Goal: Task Accomplishment & Management: Complete application form

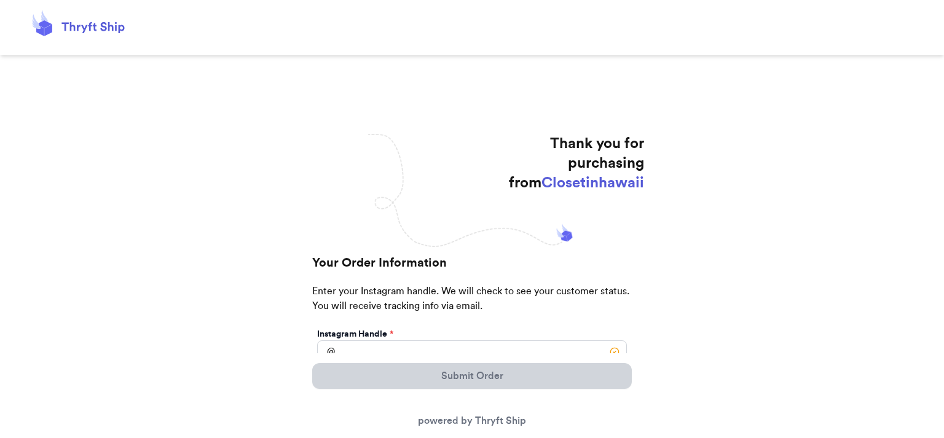
click at [438, 353] on div "Submit Order powered by Thryft Ship" at bounding box center [472, 395] width 320 height 85
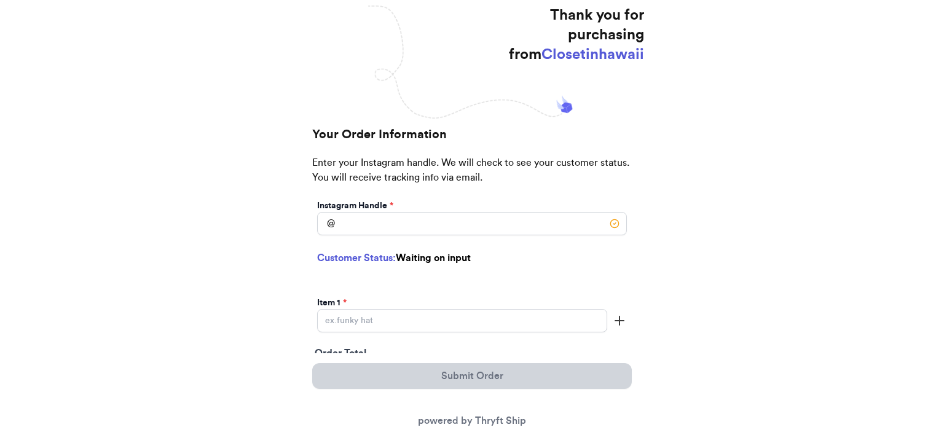
scroll to position [129, 0]
click at [407, 225] on input "Instagram Handle *" at bounding box center [472, 222] width 310 height 23
type input "melemelemango"
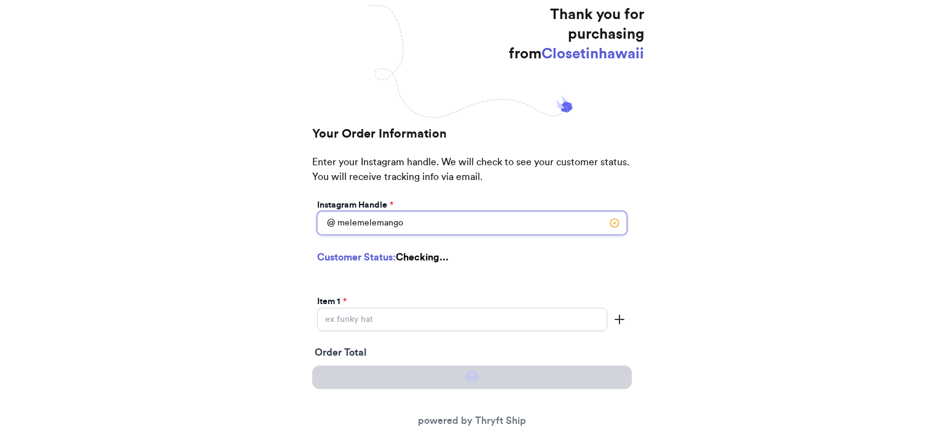
select select "HI"
type input "Wahiawa"
type input "96786"
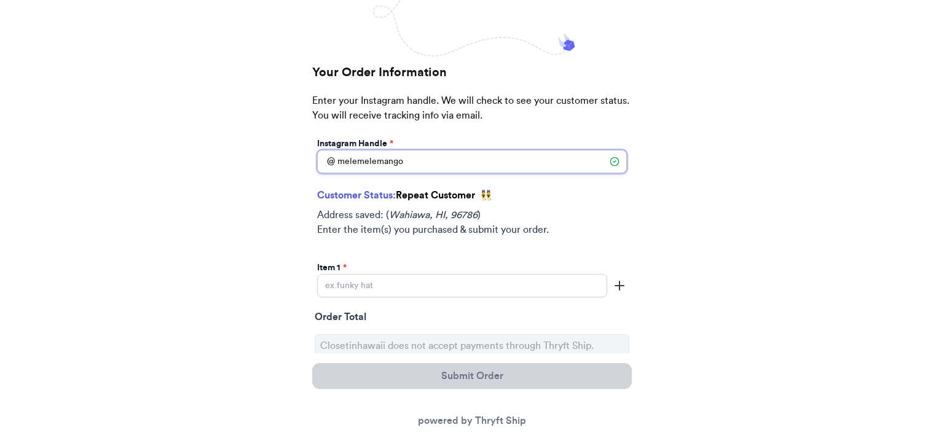
scroll to position [194, 0]
type input "melemelemango"
click at [394, 289] on input "Instagram Handle *" at bounding box center [462, 284] width 290 height 23
paste input "8x6 Manuheali'i B&W Pouch 002012"
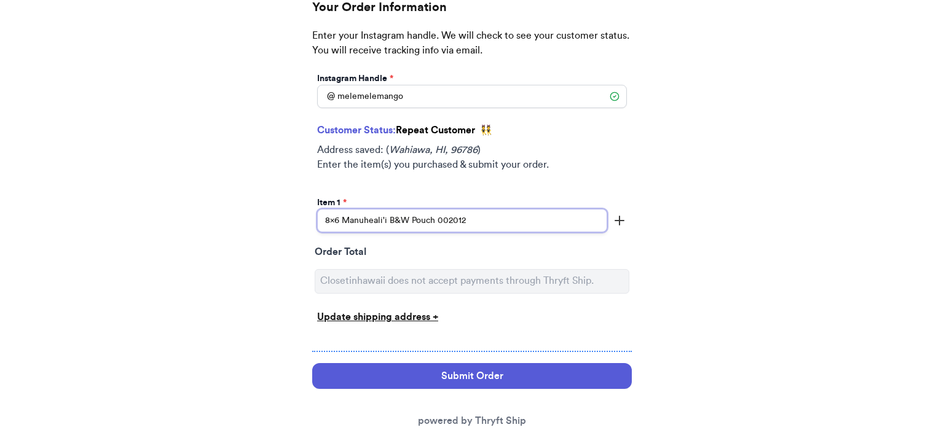
scroll to position [258, 0]
type input "8x6 Manuheali'i B&W Pouch 002012"
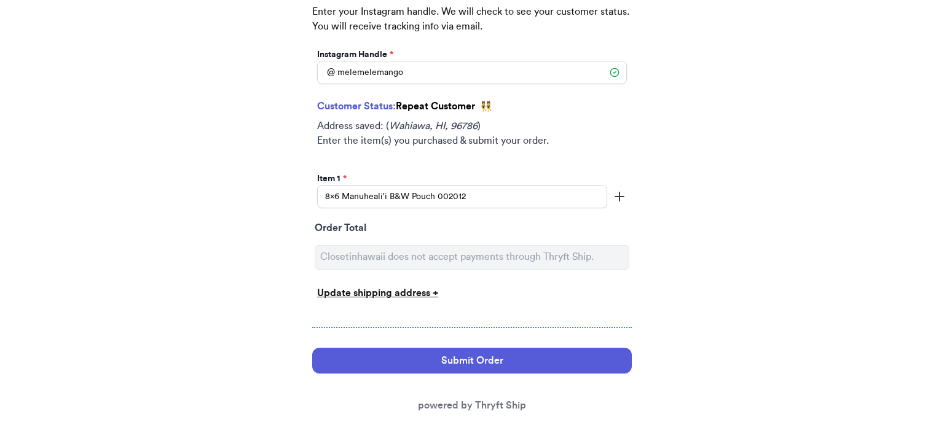
scroll to position [288, 0]
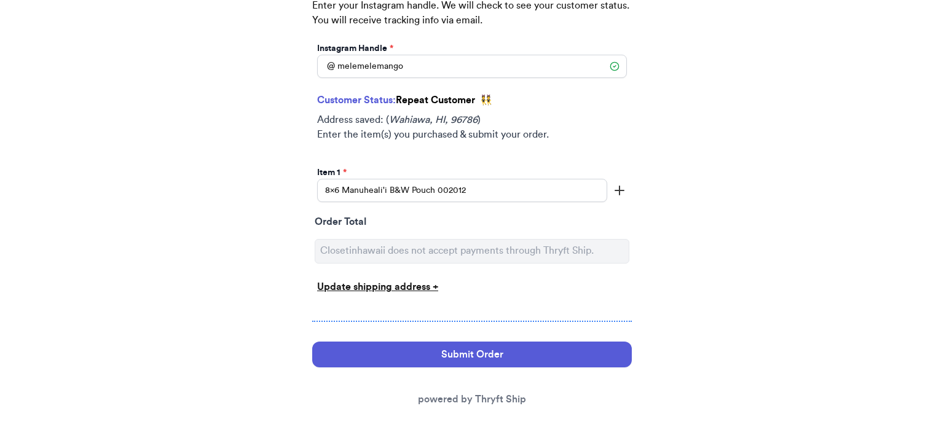
click at [429, 285] on div "Update shipping address +" at bounding box center [472, 287] width 310 height 15
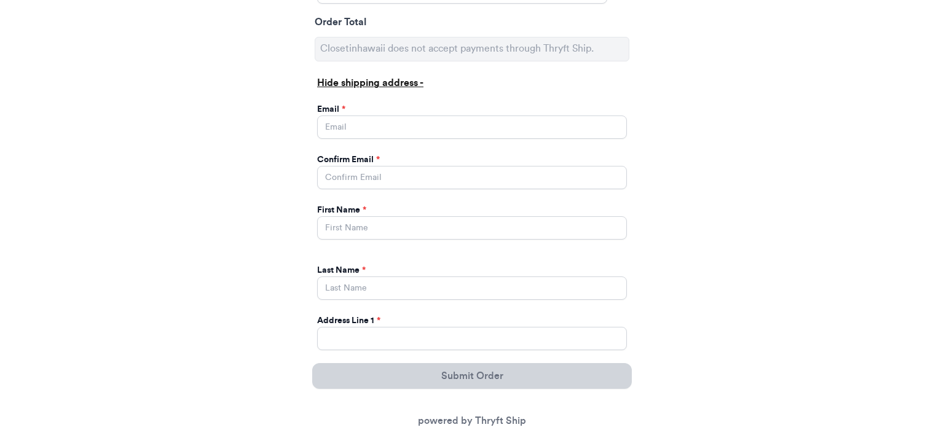
scroll to position [497, 0]
click at [424, 122] on input "Instagram Handle *" at bounding box center [472, 126] width 310 height 23
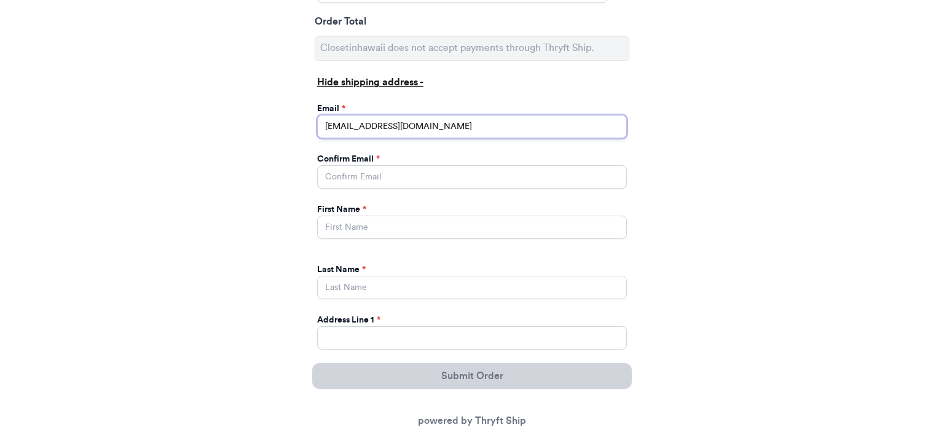
type input "[EMAIL_ADDRESS][DOMAIN_NAME]"
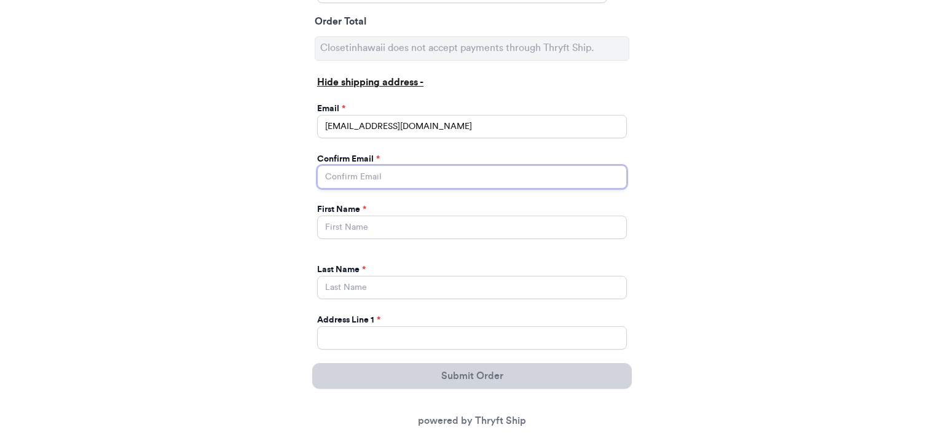
click at [387, 175] on input "Instagram Handle *" at bounding box center [472, 176] width 310 height 23
type input "[EMAIL_ADDRESS][DOMAIN_NAME]"
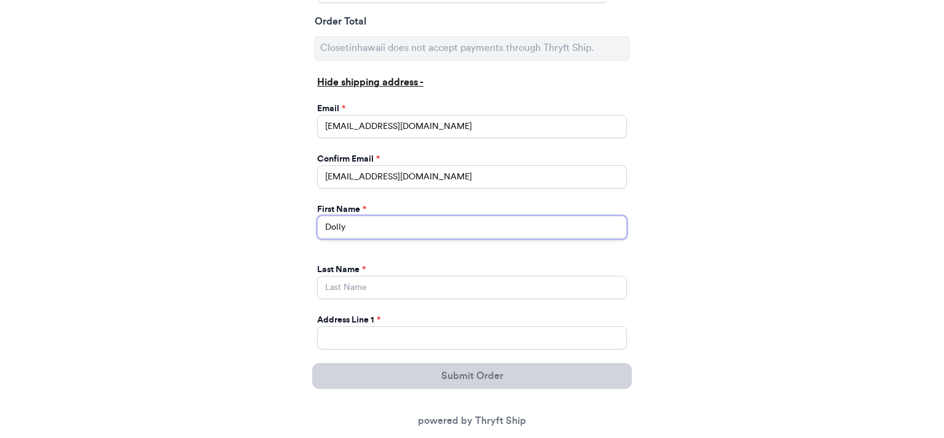
type input "Dolly"
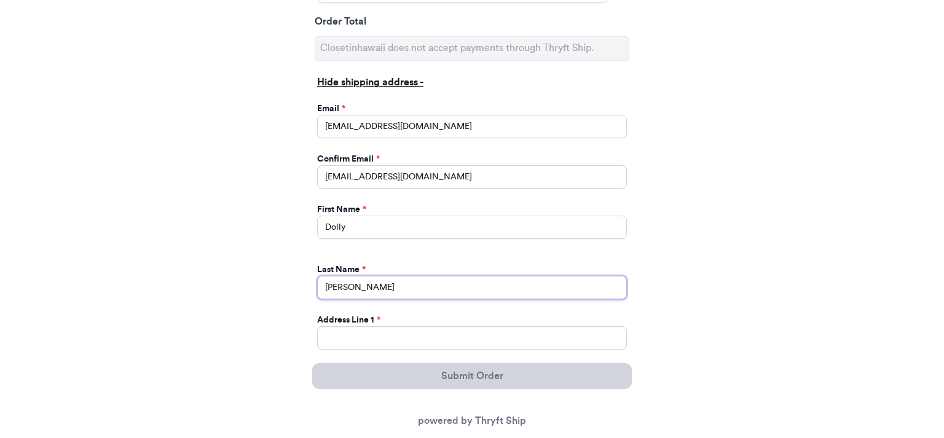
type input "[PERSON_NAME]"
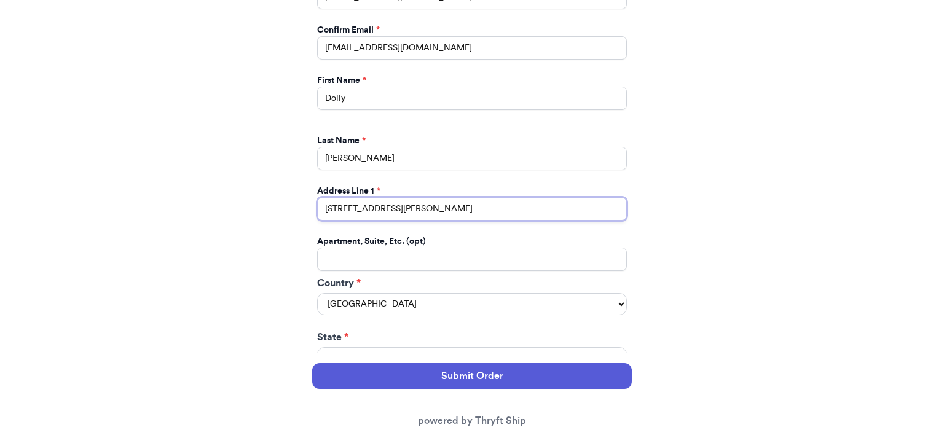
scroll to position [626, 0]
type input "[STREET_ADDRESS][PERSON_NAME]"
click at [317, 293] on select "[GEOGRAPHIC_DATA] [GEOGRAPHIC_DATA] [GEOGRAPHIC_DATA]" at bounding box center [472, 304] width 310 height 22
click at [389, 297] on select "[GEOGRAPHIC_DATA] [GEOGRAPHIC_DATA] [GEOGRAPHIC_DATA]" at bounding box center [472, 304] width 310 height 22
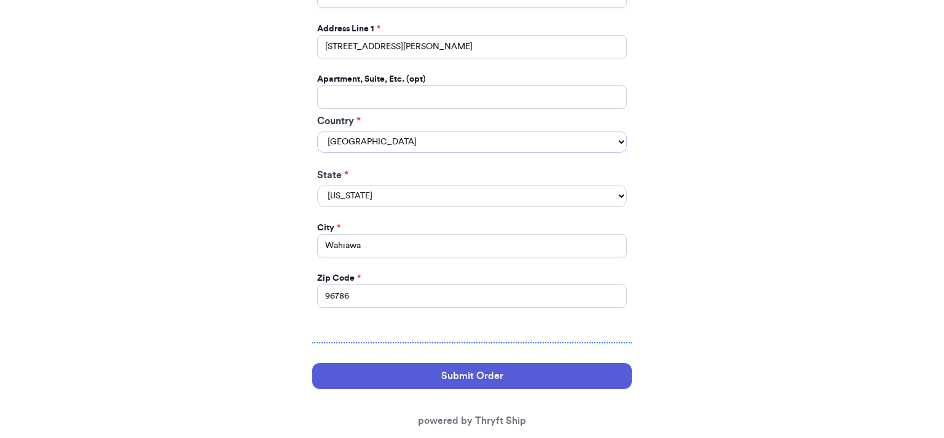
scroll to position [808, 0]
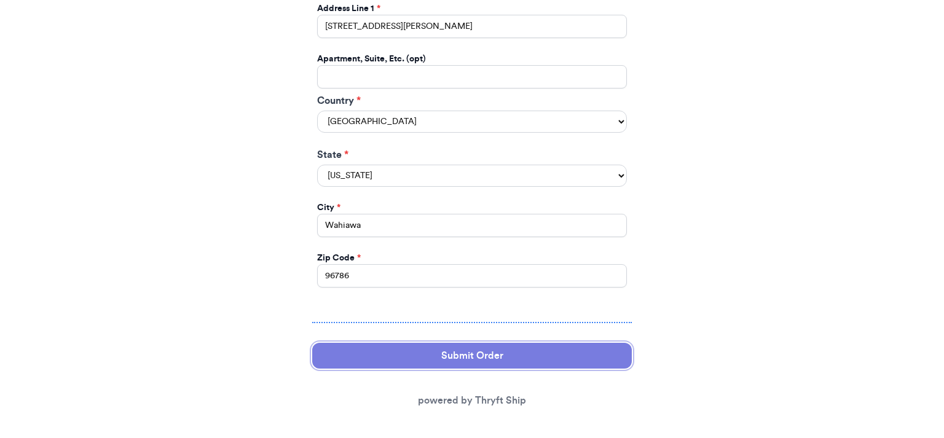
click at [471, 348] on button "Submit Order" at bounding box center [472, 356] width 320 height 26
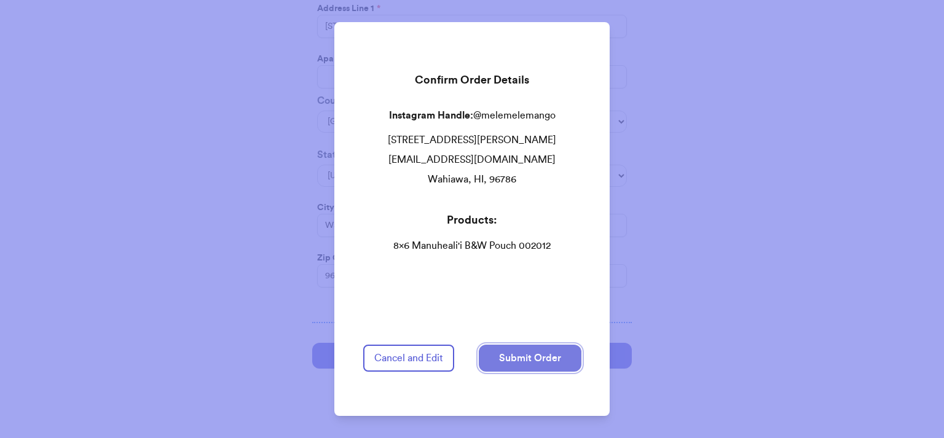
click at [522, 357] on button "Submit Order" at bounding box center [530, 358] width 103 height 27
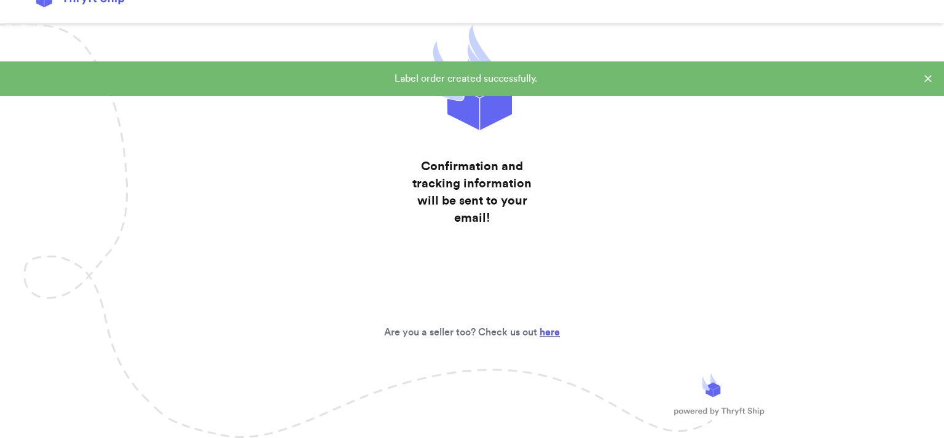
scroll to position [38, 0]
